Goal: Task Accomplishment & Management: Use online tool/utility

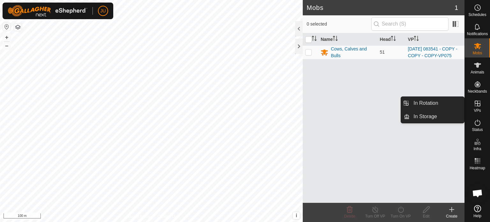
click at [475, 105] on icon at bounding box center [477, 103] width 8 height 8
click at [425, 101] on link "In Rotation" at bounding box center [436, 103] width 55 height 13
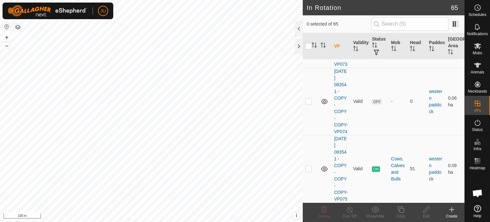
scroll to position [5091, 0]
click at [308, 166] on p-checkbox at bounding box center [308, 168] width 6 height 5
checkbox input "true"
click at [400, 208] on icon at bounding box center [400, 209] width 8 height 8
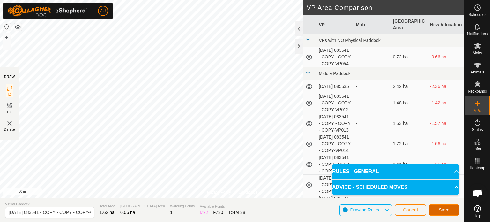
click at [442, 209] on span "Save" at bounding box center [443, 209] width 11 height 5
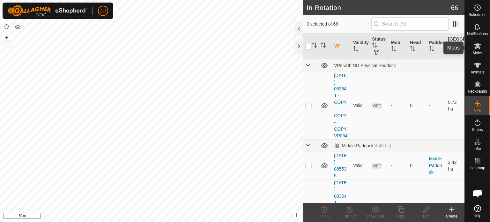
click at [476, 45] on icon at bounding box center [477, 46] width 7 height 6
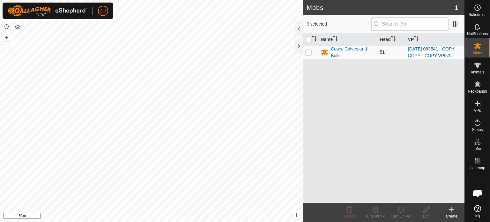
click at [310, 54] on p-checkbox at bounding box center [308, 51] width 6 height 5
checkbox input "true"
click at [400, 210] on icon at bounding box center [400, 209] width 8 height 8
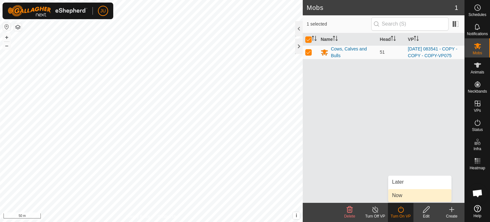
click at [410, 192] on link "Now" at bounding box center [419, 195] width 63 height 13
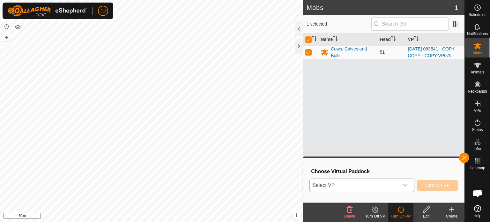
click at [409, 180] on div "dropdown trigger" at bounding box center [404, 184] width 13 height 13
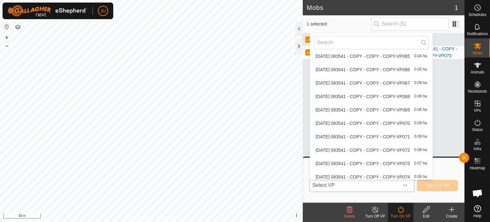
scroll to position [814, 0]
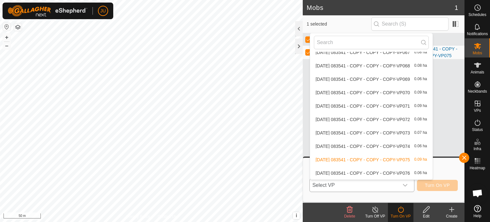
click at [372, 171] on li "[DATE] 083541 - COPY - COPY - COPY-VP076 0.06 ha" at bounding box center [371, 172] width 122 height 13
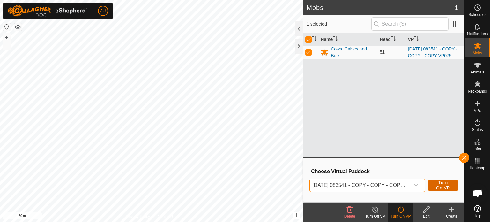
click at [441, 182] on span "Turn On VP" at bounding box center [442, 185] width 15 height 10
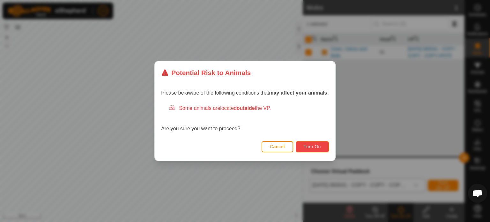
click at [316, 148] on span "Turn On" at bounding box center [311, 146] width 17 height 5
